Goal: Task Accomplishment & Management: Manage account settings

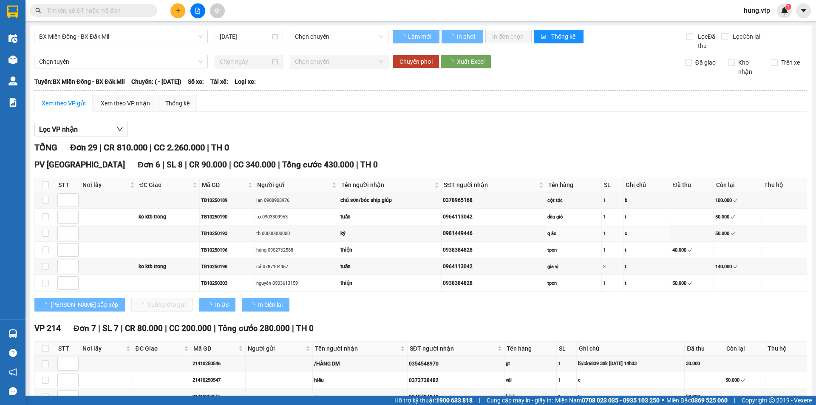
type input "[DATE]"
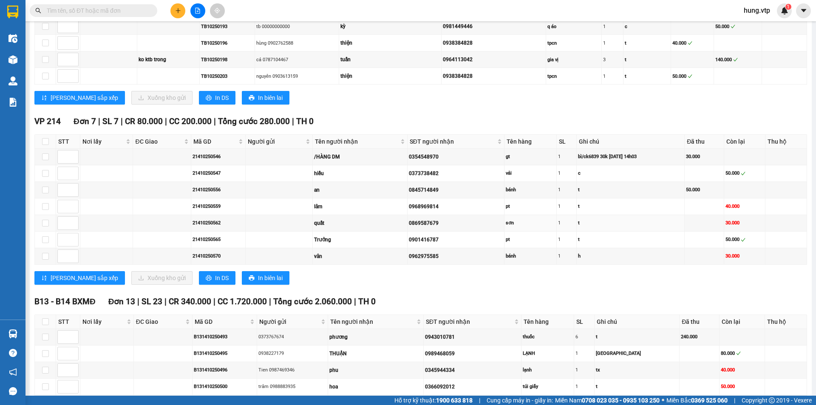
scroll to position [213, 0]
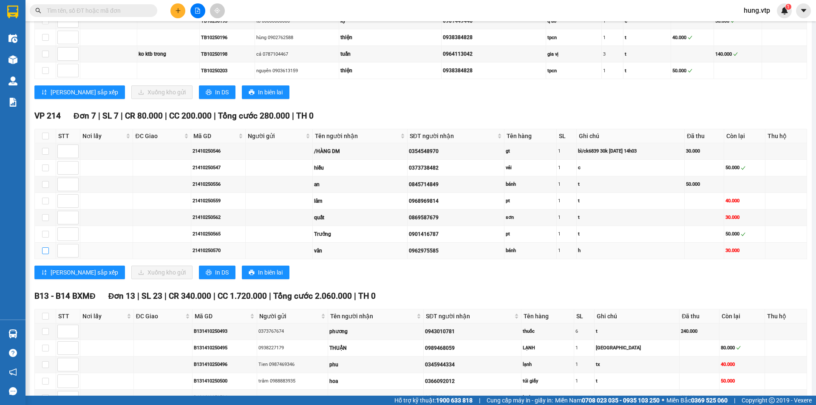
click at [44, 252] on input "checkbox" at bounding box center [45, 250] width 7 height 7
checkbox input "true"
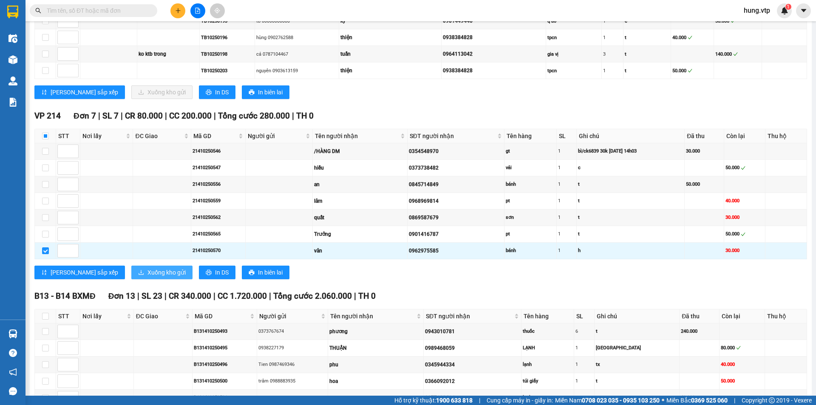
click at [148, 271] on span "Xuống kho gửi" at bounding box center [167, 272] width 38 height 9
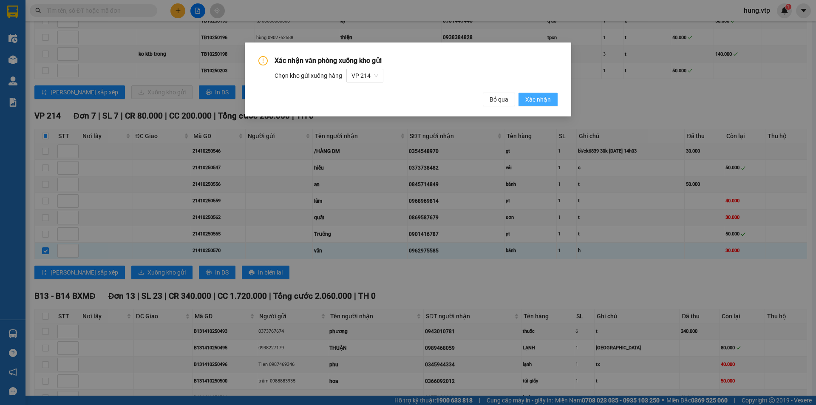
click at [538, 99] on span "Xác nhận" at bounding box center [538, 99] width 26 height 9
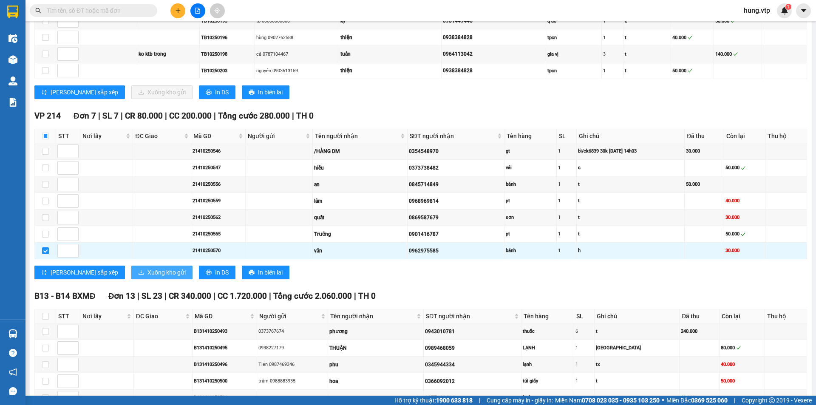
click at [148, 272] on span "Xuống kho gửi" at bounding box center [167, 272] width 38 height 9
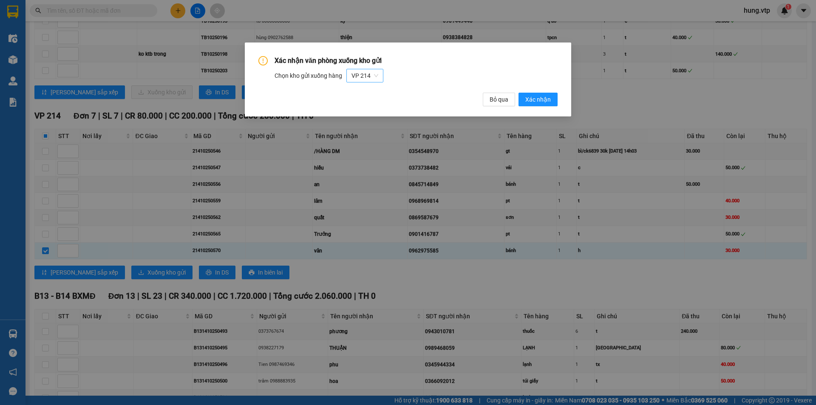
click at [368, 74] on span "VP 214" at bounding box center [365, 75] width 27 height 13
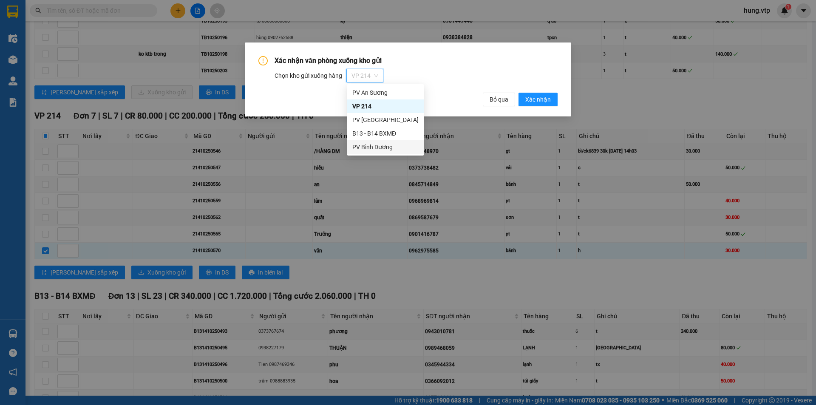
click at [378, 145] on div "PV Bình Dương" at bounding box center [385, 146] width 66 height 9
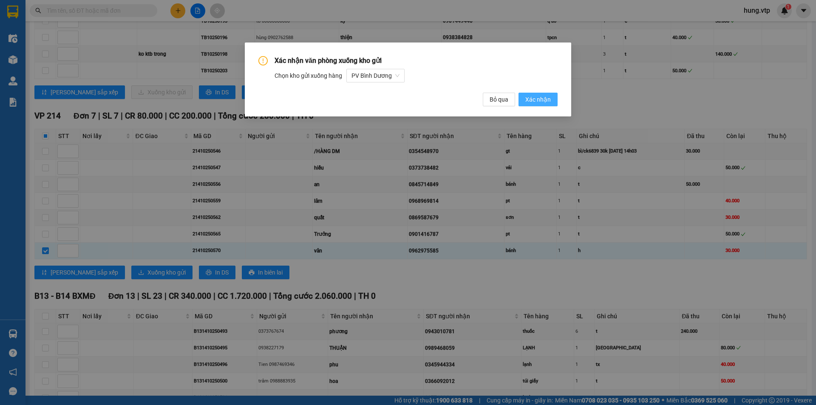
click at [547, 99] on span "Xác nhận" at bounding box center [538, 99] width 26 height 9
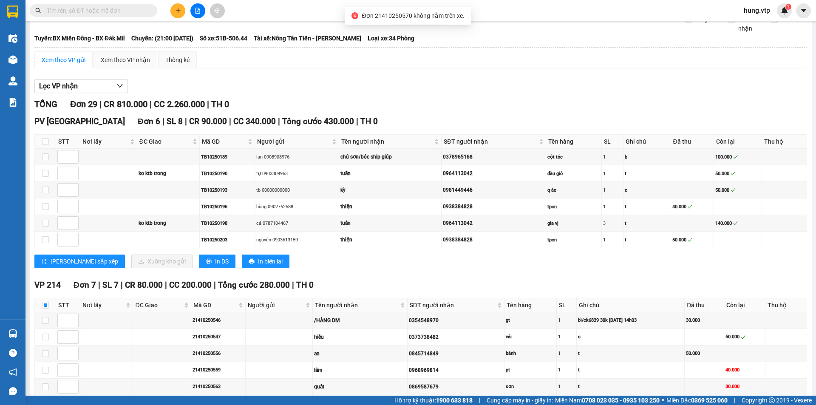
scroll to position [43, 0]
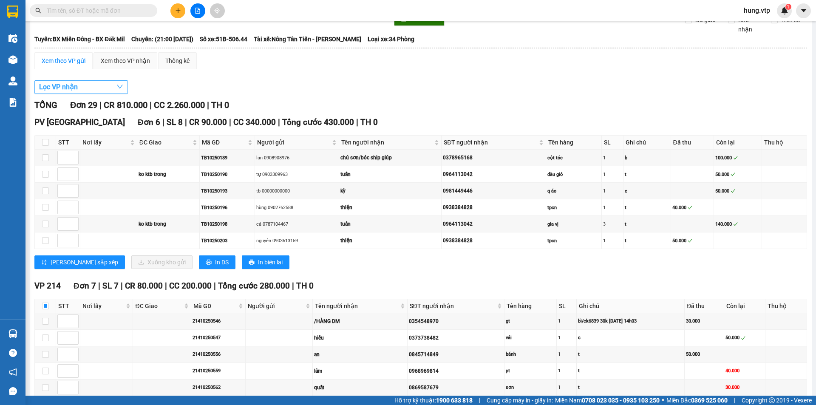
click at [108, 88] on button "Lọc VP nhận" at bounding box center [81, 87] width 94 height 14
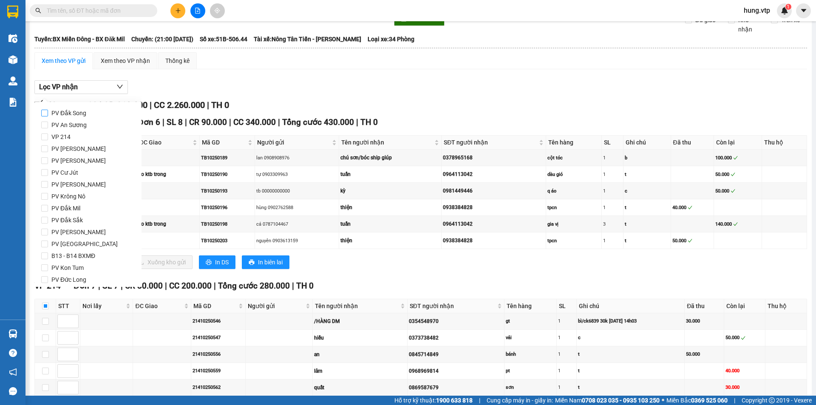
click at [45, 111] on input "PV Đắk Song" at bounding box center [44, 113] width 7 height 7
checkbox input "true"
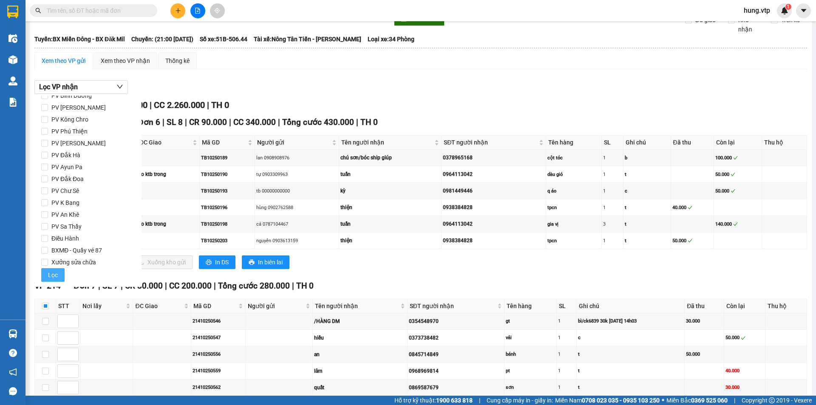
click at [51, 276] on span "Lọc" at bounding box center [53, 274] width 10 height 9
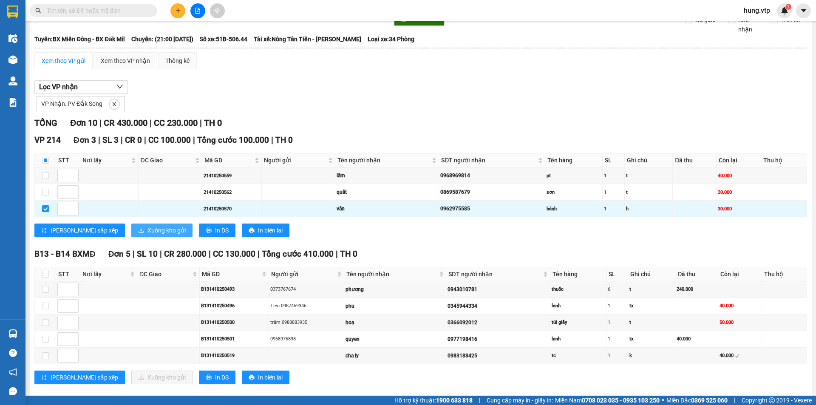
click at [148, 229] on span "Xuống kho gửi" at bounding box center [167, 230] width 38 height 9
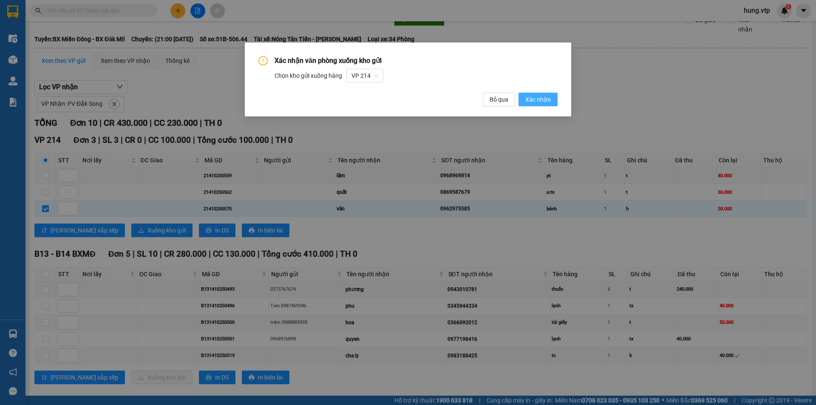
click at [536, 95] on span "Xác nhận" at bounding box center [538, 99] width 26 height 9
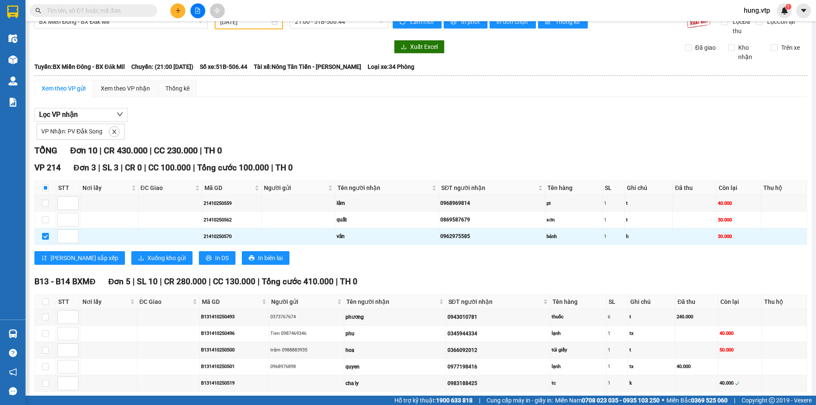
scroll to position [0, 0]
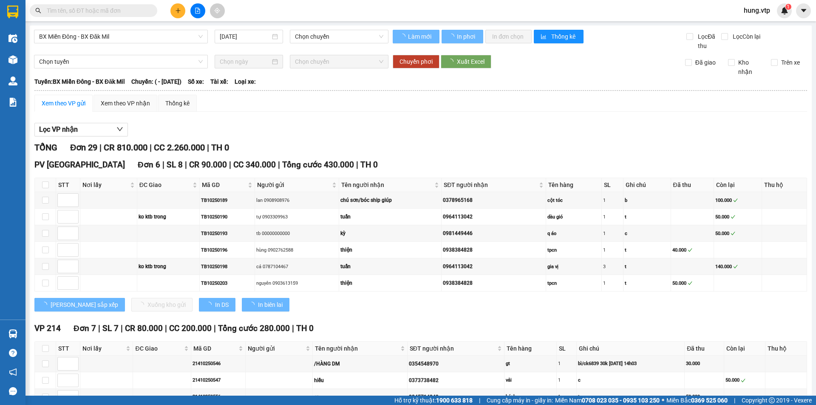
type input "[DATE]"
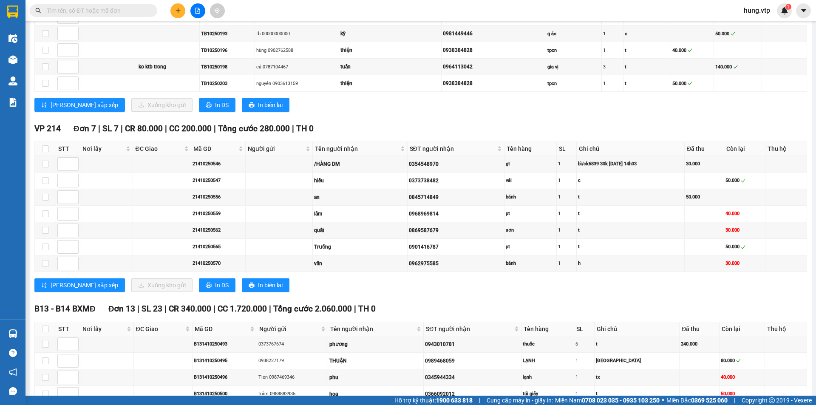
scroll to position [213, 0]
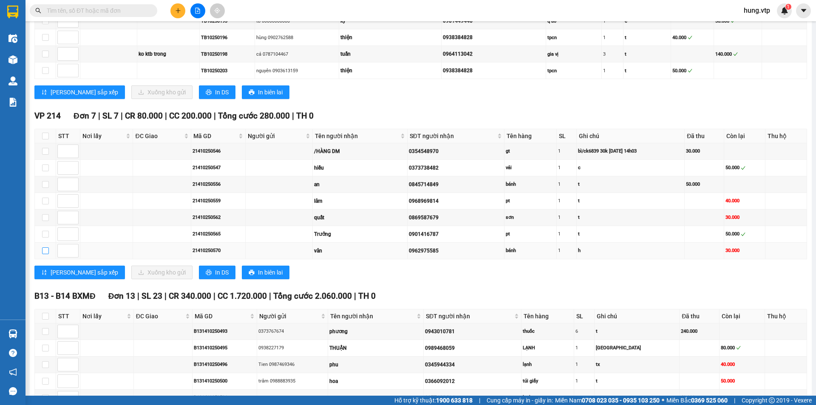
click at [47, 250] on input "checkbox" at bounding box center [45, 250] width 7 height 7
checkbox input "true"
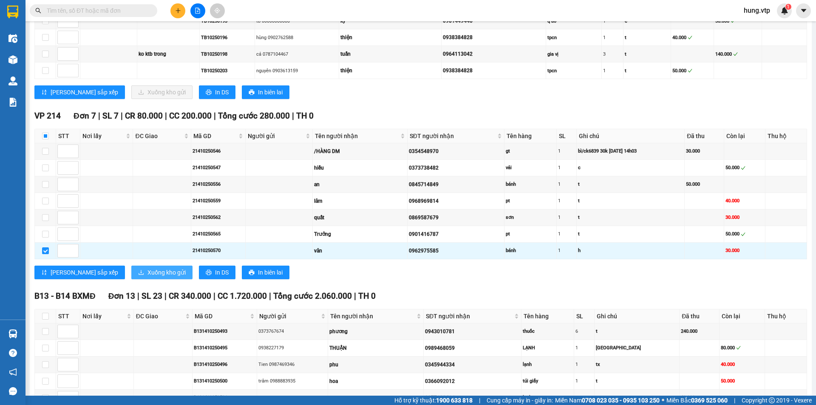
click at [148, 272] on span "Xuống kho gửi" at bounding box center [167, 272] width 38 height 9
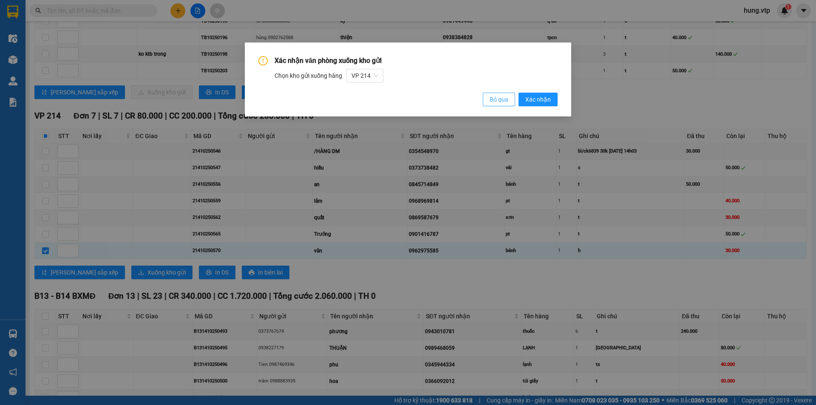
click at [504, 101] on span "Bỏ qua" at bounding box center [499, 99] width 19 height 9
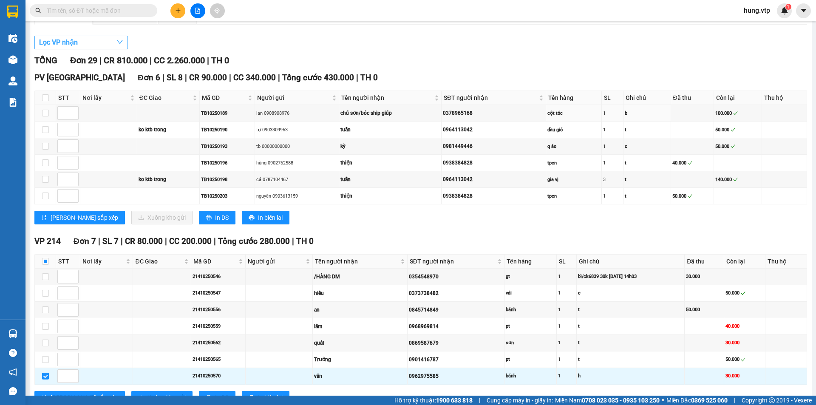
scroll to position [0, 0]
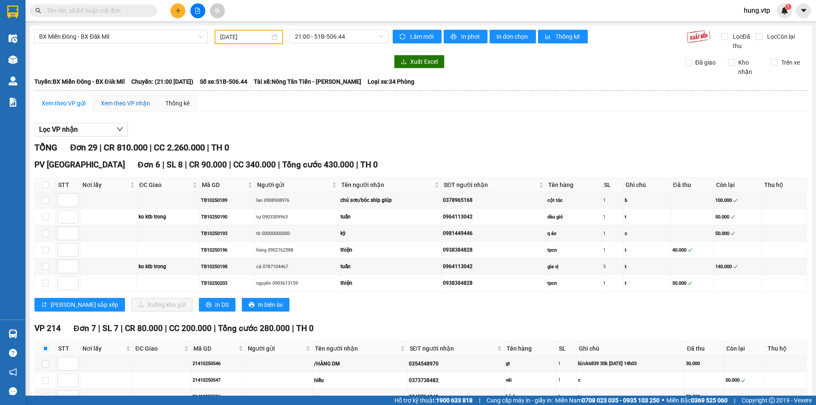
click at [139, 104] on div "Xem theo VP nhận" at bounding box center [125, 103] width 49 height 9
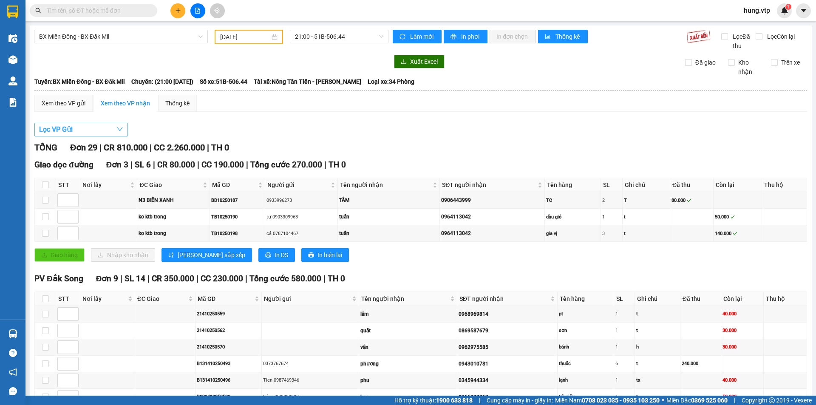
click at [112, 128] on button "Lọc VP Gửi" at bounding box center [81, 130] width 94 height 14
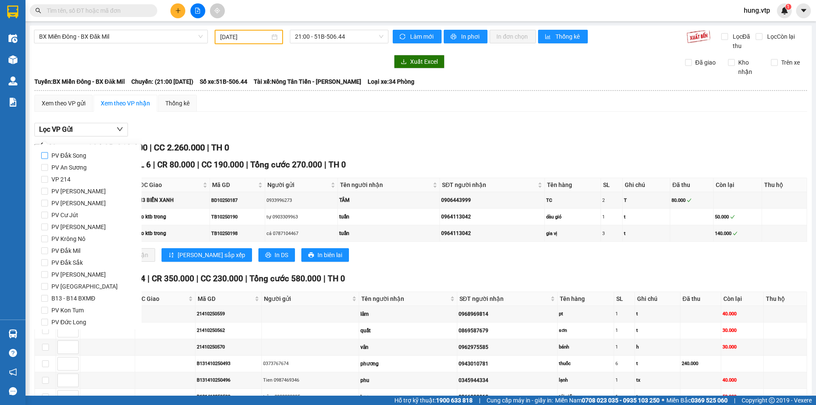
click at [71, 155] on span "PV Đắk Song" at bounding box center [69, 156] width 42 height 12
click at [48, 155] on input "PV Đắk Song" at bounding box center [44, 155] width 7 height 7
checkbox input "true"
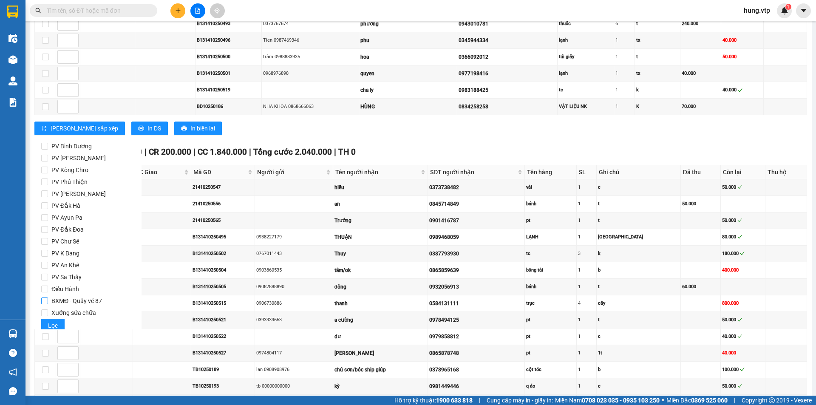
scroll to position [196, 0]
click at [56, 318] on span "Lọc" at bounding box center [53, 317] width 10 height 9
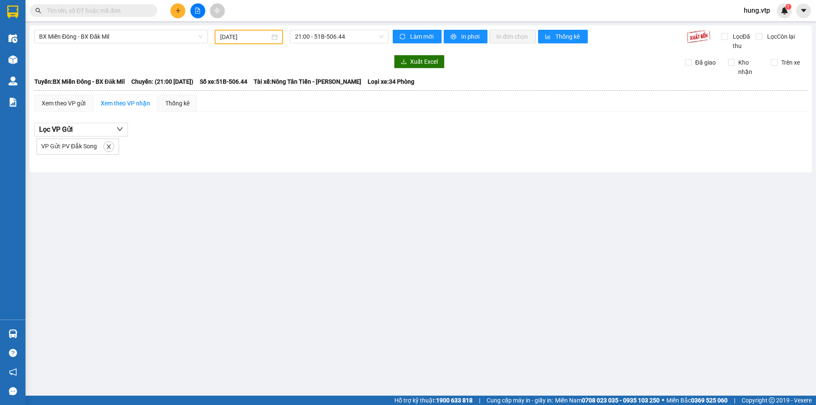
click at [197, 145] on div "VP Gửi: PV Đắk Song" at bounding box center [420, 145] width 773 height 18
click at [103, 128] on button "Lọc VP Gửi" at bounding box center [81, 130] width 94 height 14
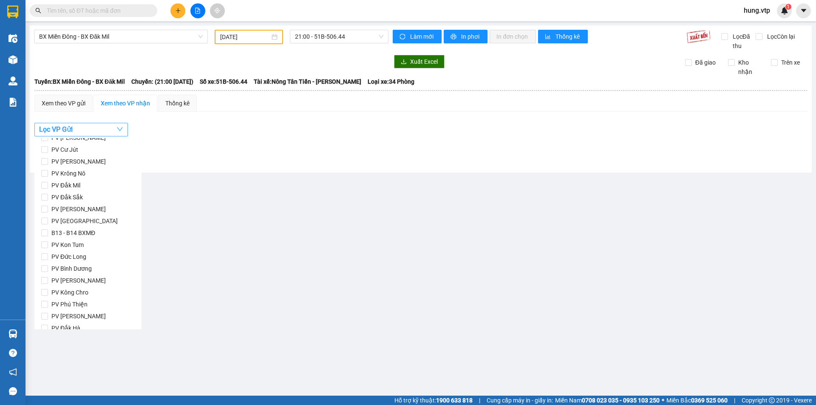
scroll to position [196, 0]
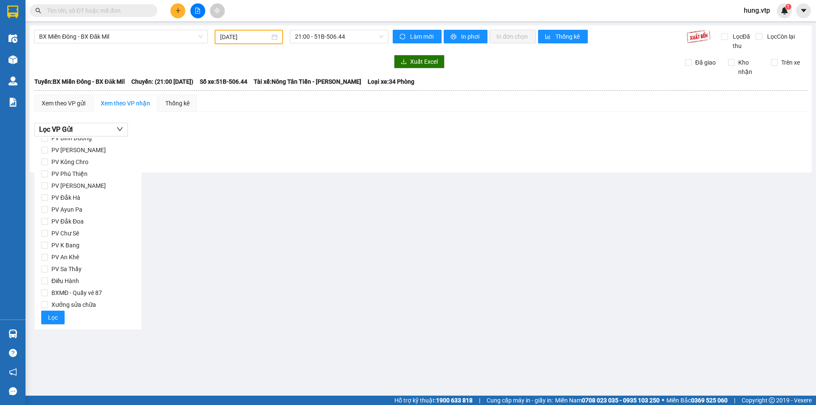
click at [206, 137] on div "VP Gửi: PV Đắk Song" at bounding box center [420, 145] width 773 height 18
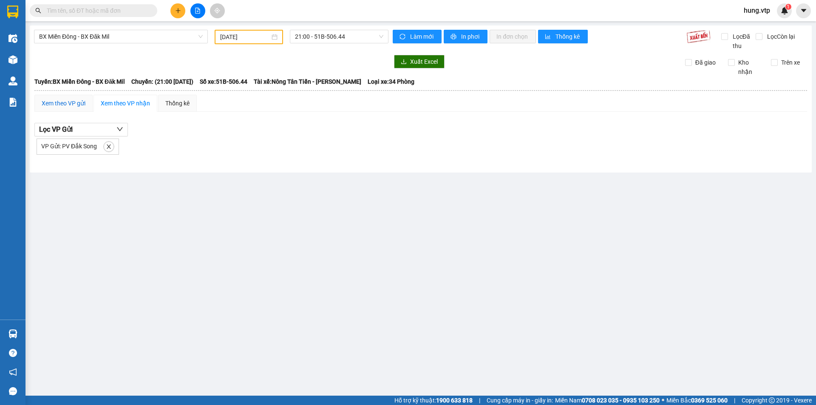
click at [78, 105] on div "Xem theo VP gửi" at bounding box center [64, 103] width 44 height 9
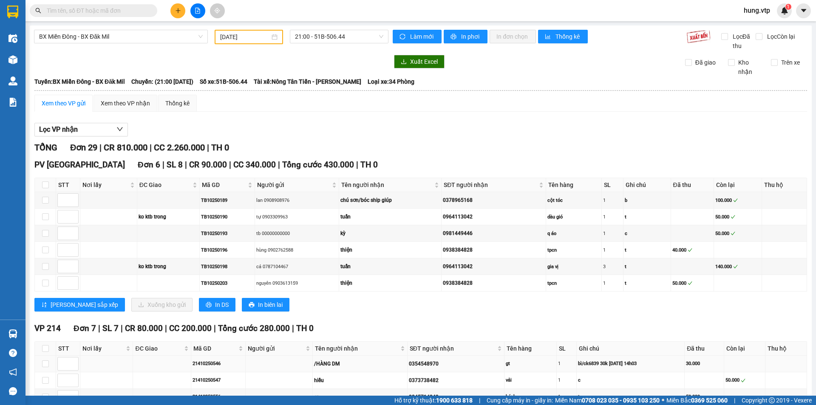
scroll to position [170, 0]
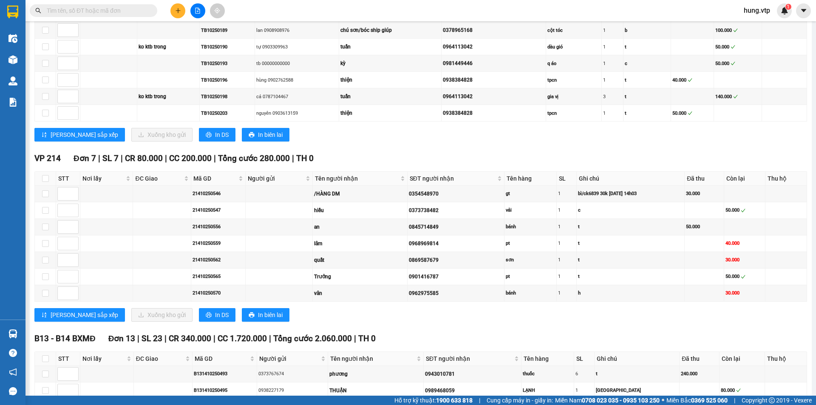
drag, startPoint x: 375, startPoint y: 150, endPoint x: 359, endPoint y: 139, distance: 19.1
click at [360, 140] on div "Lưu sắp xếp Xuống kho gửi In DS In biên lai" at bounding box center [420, 135] width 773 height 14
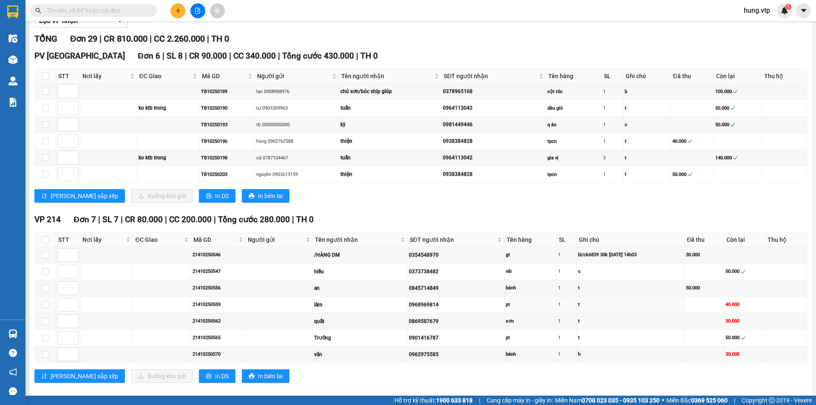
scroll to position [213, 0]
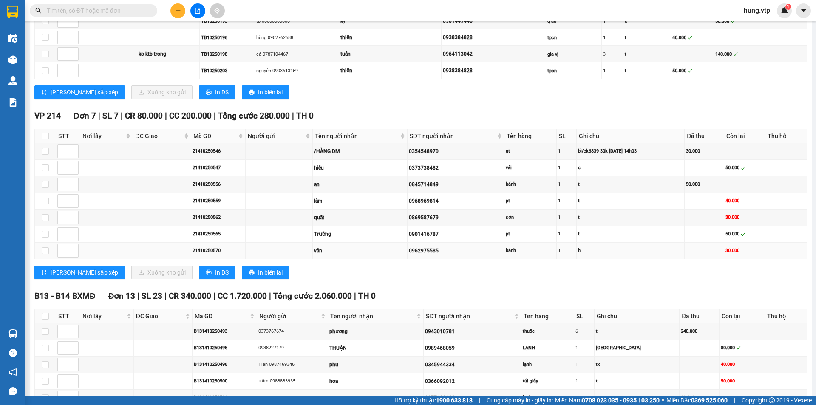
click at [283, 249] on td at bounding box center [279, 251] width 67 height 17
click at [45, 252] on input "checkbox" at bounding box center [45, 250] width 7 height 7
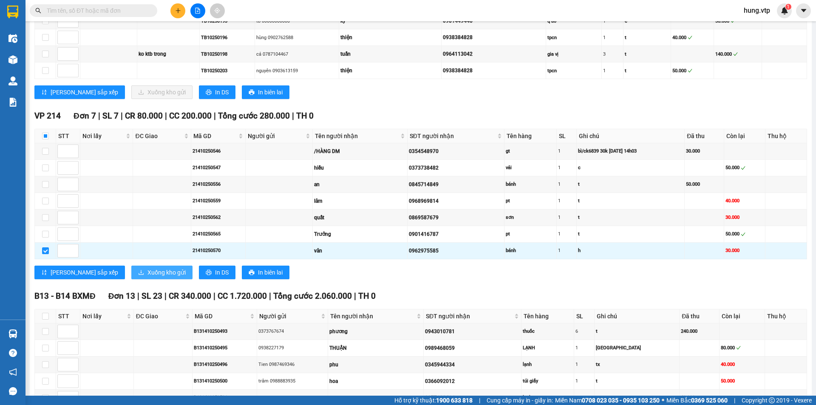
click at [148, 274] on span "Xuống kho gửi" at bounding box center [167, 272] width 38 height 9
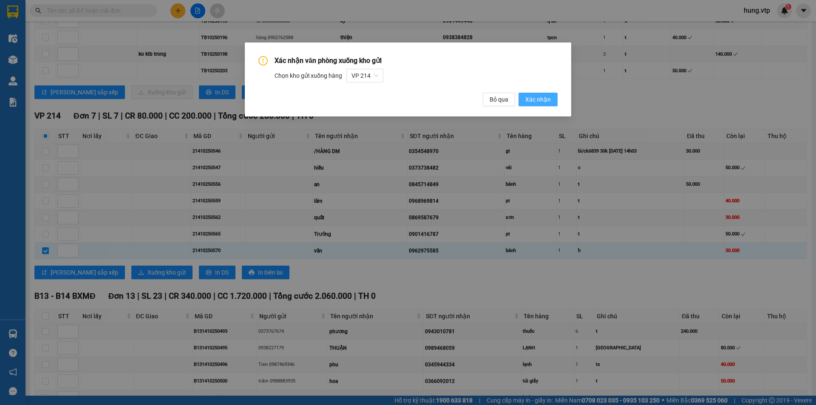
click at [538, 99] on span "Xác nhận" at bounding box center [538, 99] width 26 height 9
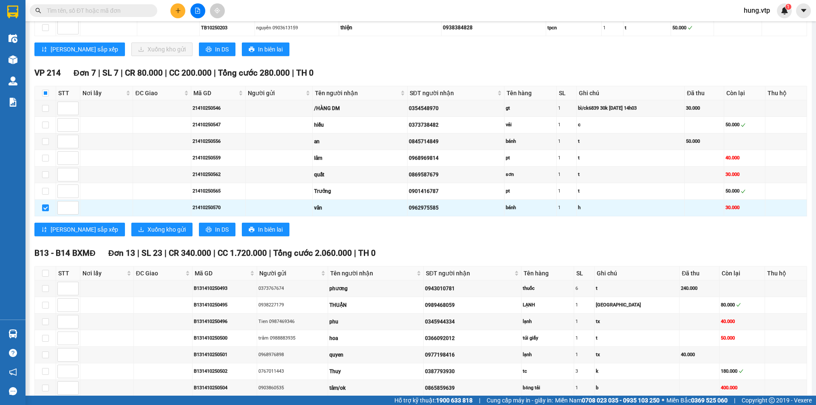
scroll to position [255, 0]
click at [371, 188] on div "Trưởng" at bounding box center [360, 192] width 92 height 8
click at [371, 160] on div "lâm" at bounding box center [360, 159] width 92 height 8
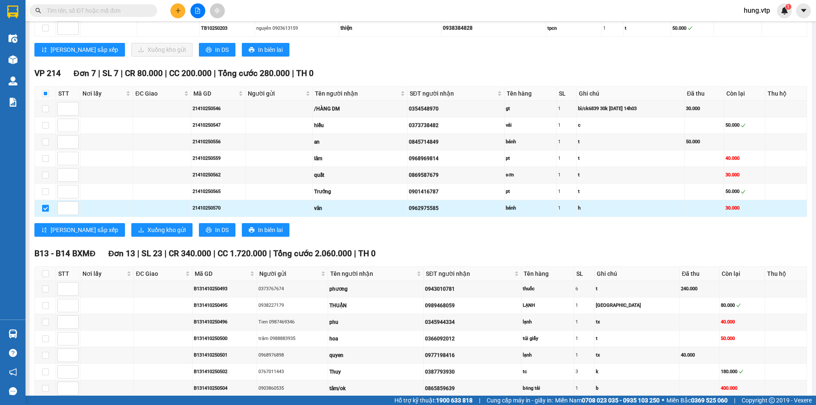
click at [47, 208] on input "checkbox" at bounding box center [45, 208] width 7 height 7
checkbox input "false"
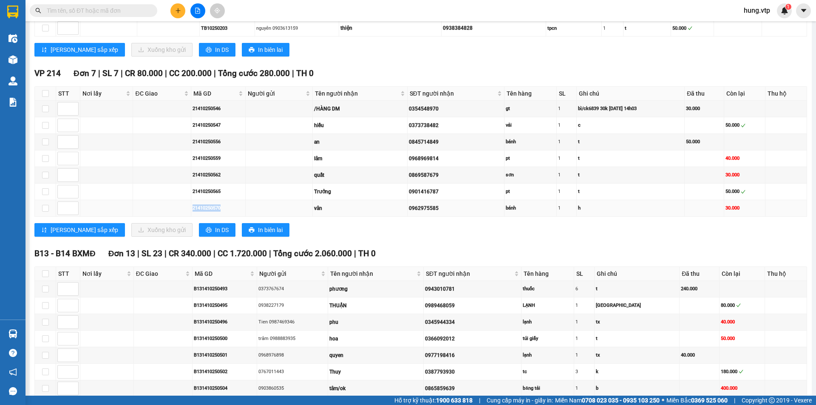
drag, startPoint x: 222, startPoint y: 209, endPoint x: 191, endPoint y: 213, distance: 31.7
click at [191, 213] on td "21410250570" at bounding box center [218, 208] width 54 height 17
copy div "21410250570"
click at [108, 12] on input "text" at bounding box center [97, 10] width 100 height 9
paste input "21410250570"
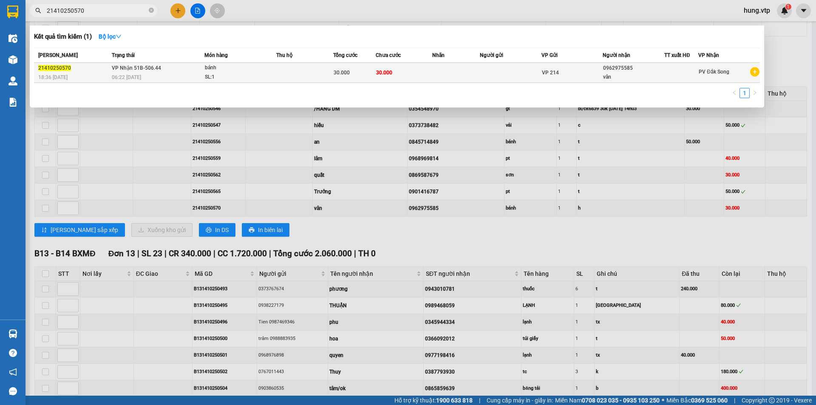
type input "21410250570"
click at [460, 78] on td at bounding box center [455, 73] width 47 height 20
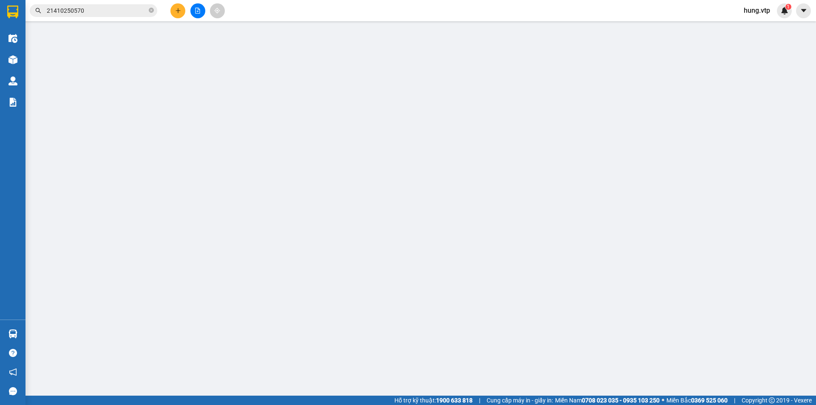
type input "0962975585"
type input "vân"
type input "0"
type input "30.000"
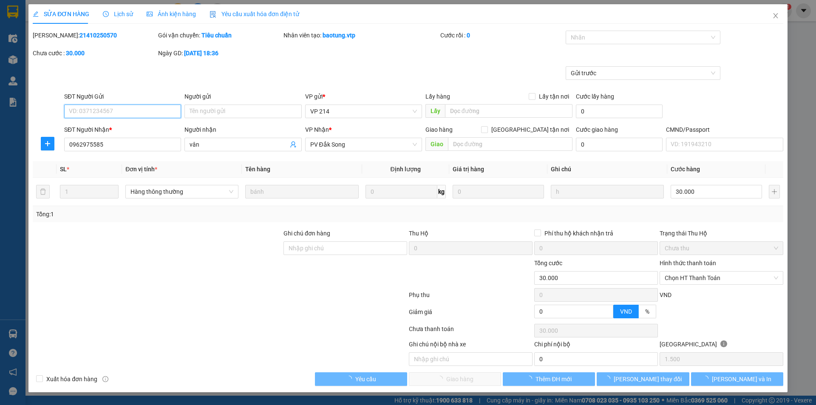
type input "1.500"
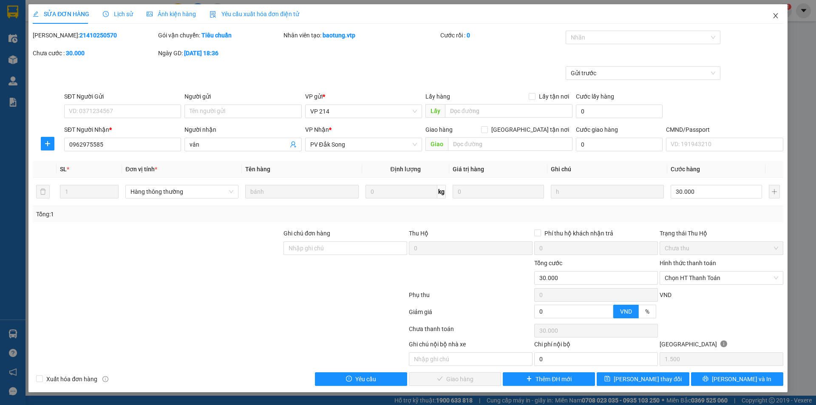
click at [772, 15] on span "Close" at bounding box center [776, 16] width 24 height 24
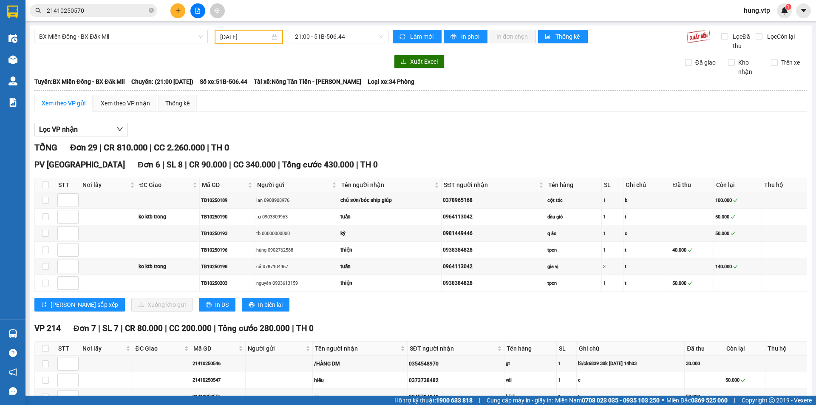
drag, startPoint x: 776, startPoint y: 16, endPoint x: 730, endPoint y: 12, distance: 46.1
click at [776, 17] on div "hung.vtp 1" at bounding box center [764, 10] width 55 height 15
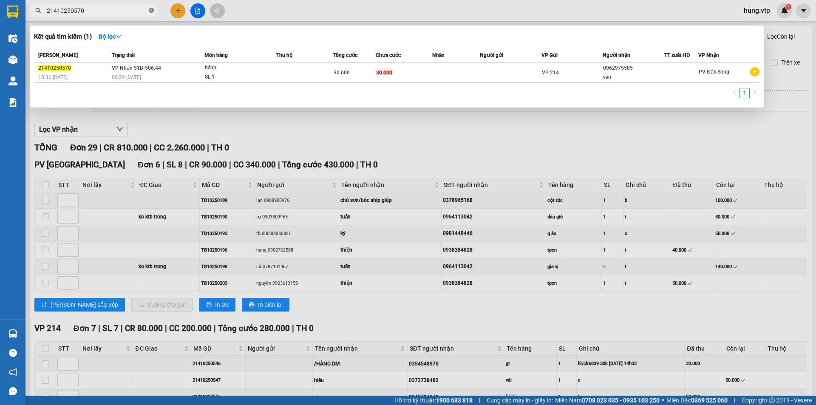
click at [150, 11] on icon "close-circle" at bounding box center [151, 10] width 5 height 5
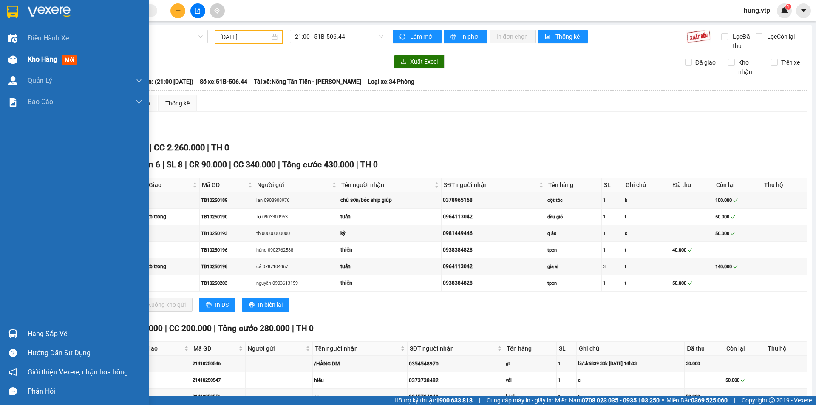
click at [36, 58] on span "Kho hàng" at bounding box center [43, 59] width 30 height 8
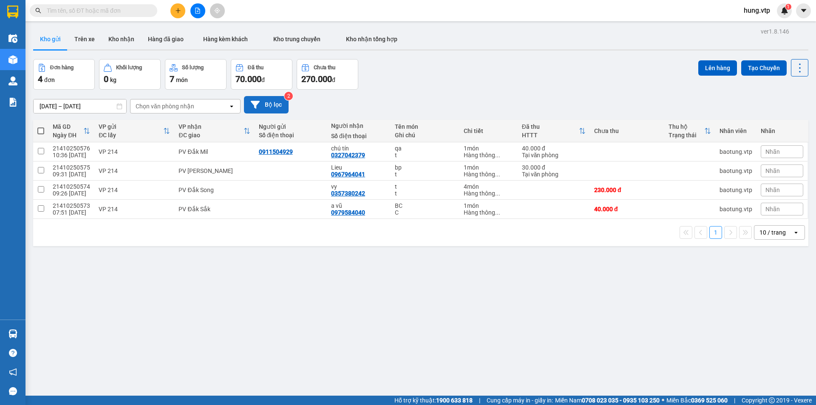
click at [278, 102] on button "Bộ lọc" at bounding box center [266, 104] width 45 height 17
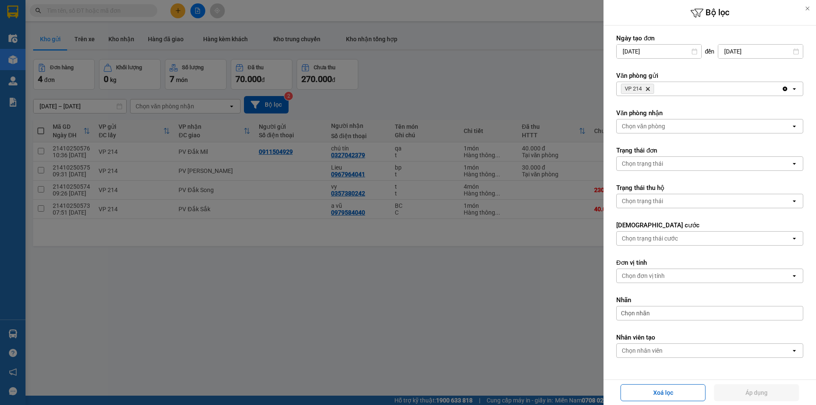
click at [782, 88] on icon "Clear all" at bounding box center [785, 88] width 7 height 7
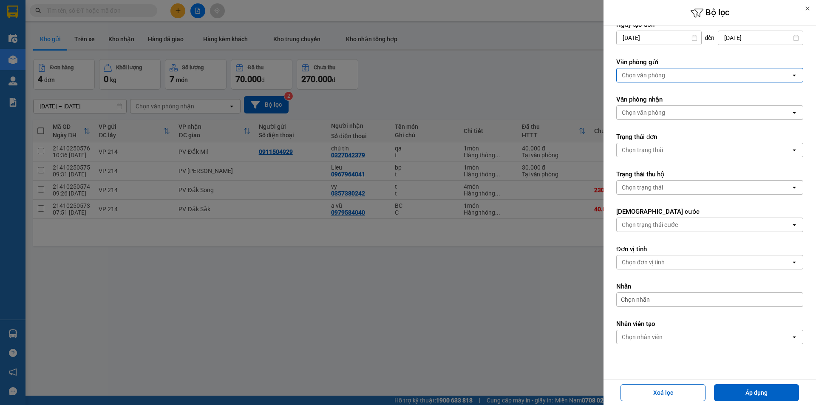
scroll to position [25, 0]
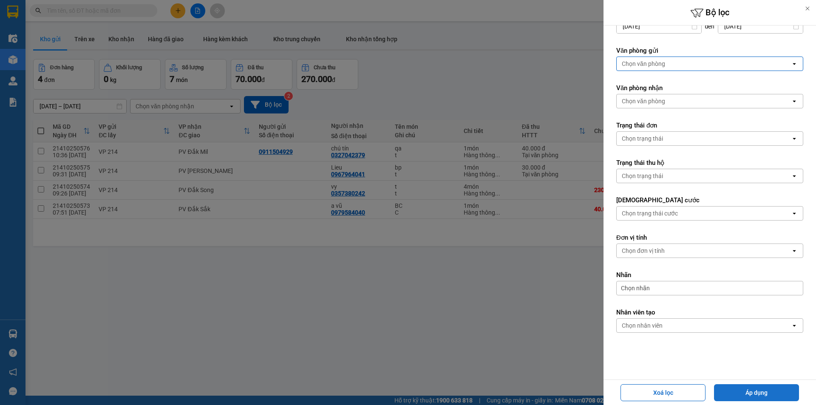
click at [769, 391] on button "Áp dụng" at bounding box center [756, 392] width 85 height 17
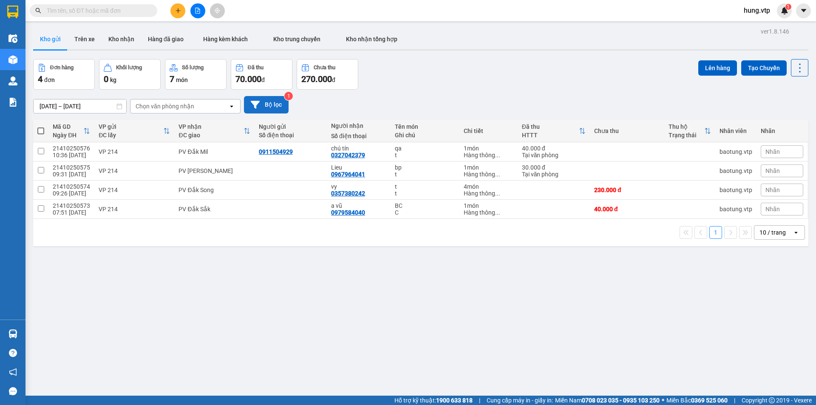
click at [279, 104] on button "Bộ lọc" at bounding box center [266, 104] width 45 height 17
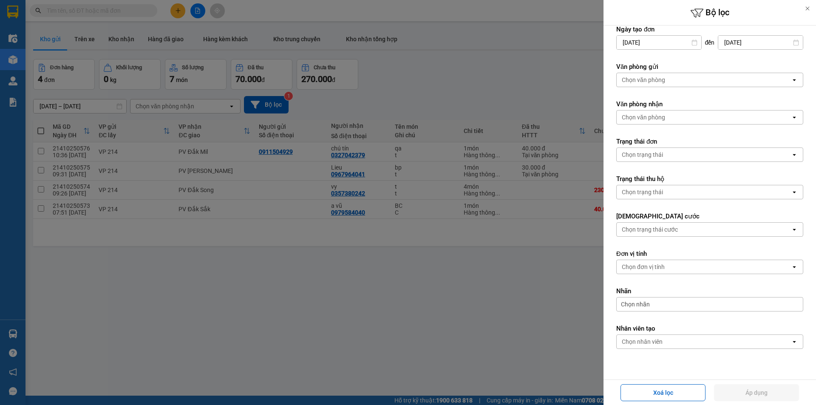
scroll to position [0, 0]
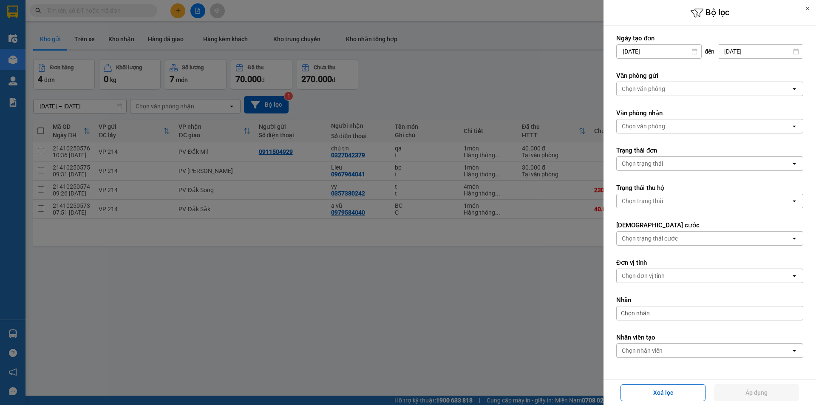
click at [506, 85] on div at bounding box center [408, 202] width 816 height 405
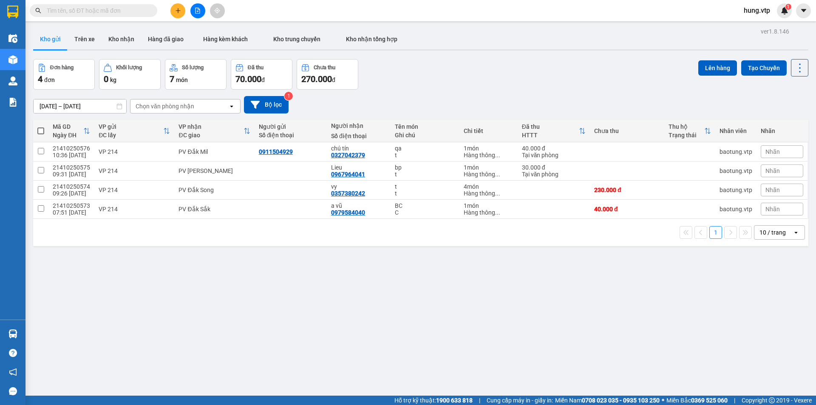
click at [341, 326] on div "ver 1.8.146 Kho gửi Trên xe Kho nhận Hàng đã giao Hàng kèm khách Kho trung chuy…" at bounding box center [421, 228] width 782 height 405
click at [508, 68] on div "Đơn hàng 4 đơn Khối lượng 0 kg Số lượng 7 món Đã thu 70.000 đ Chưa thu 270.000 …" at bounding box center [420, 74] width 775 height 31
click at [572, 77] on div "Đơn hàng 4 đơn Khối lượng 0 kg Số lượng 7 món Đã thu 70.000 đ Chưa thu 270.000 …" at bounding box center [420, 74] width 775 height 31
click at [119, 39] on button "Kho nhận" at bounding box center [122, 39] width 40 height 20
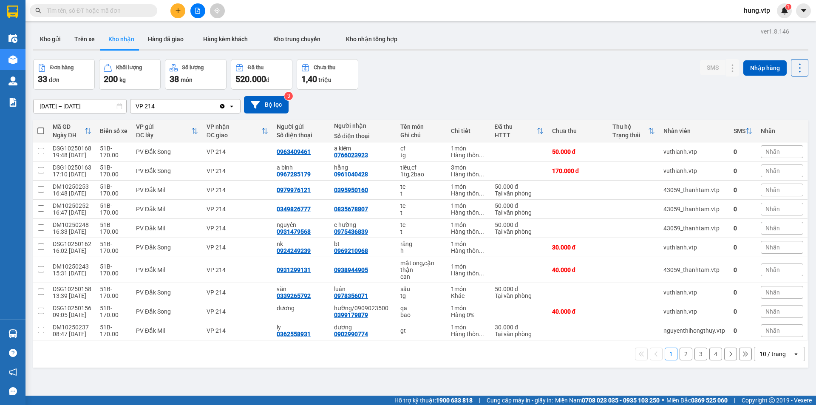
click at [120, 106] on icon at bounding box center [119, 106] width 6 height 6
click at [120, 107] on icon at bounding box center [119, 106] width 6 height 6
click at [97, 107] on input "09/10/2025 – 11/10/2025" at bounding box center [80, 106] width 93 height 14
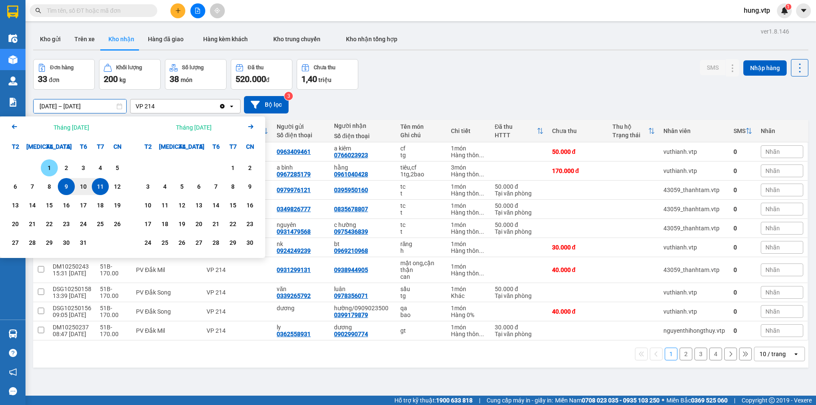
click at [50, 165] on div "1" at bounding box center [49, 168] width 12 height 10
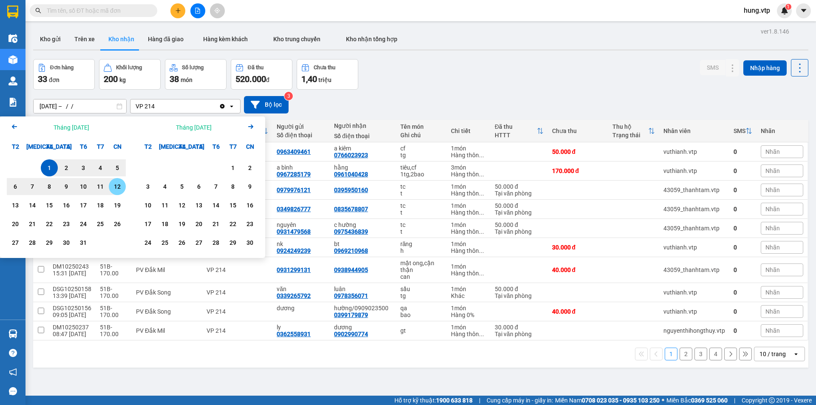
click at [118, 186] on div "12" at bounding box center [117, 187] width 12 height 10
type input "01/10/2025 – 12/10/2025"
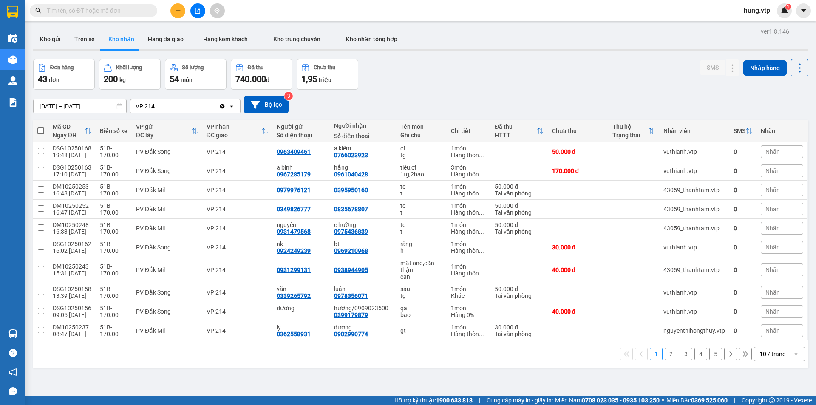
click at [760, 358] on div "10 / trang" at bounding box center [773, 354] width 26 height 9
click at [772, 336] on span "100 / trang" at bounding box center [770, 335] width 31 height 9
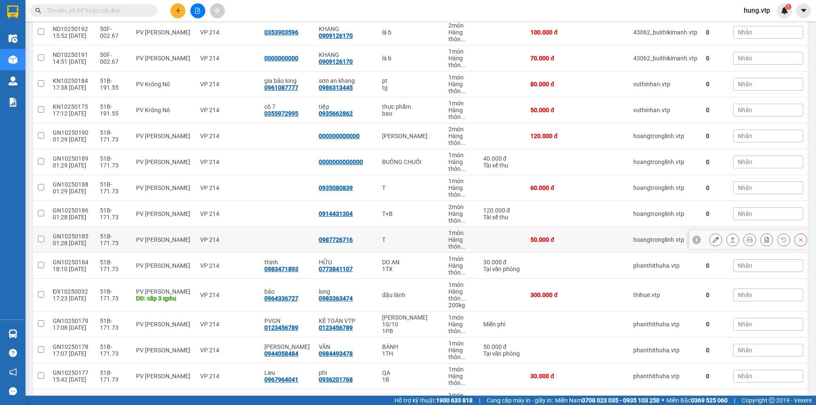
scroll to position [425, 0]
